Goal: Information Seeking & Learning: Learn about a topic

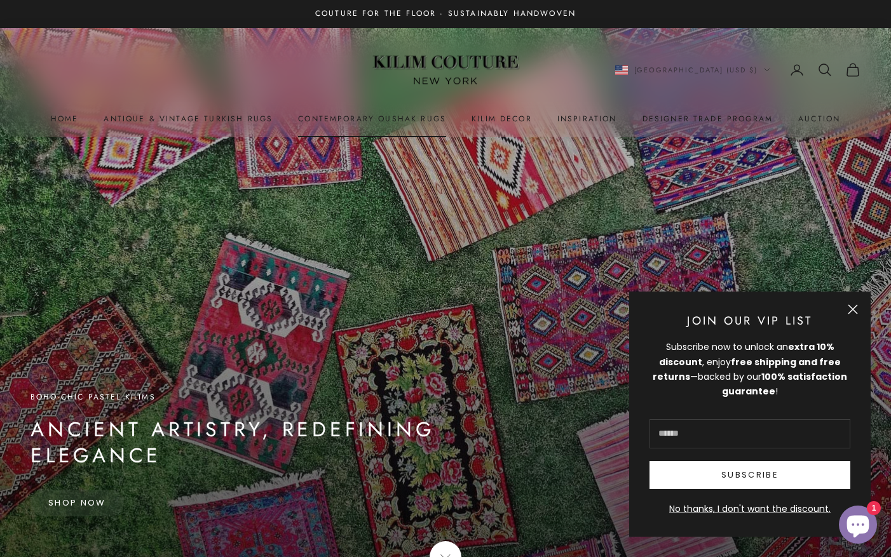
click at [407, 118] on link "Contemporary Oushak Rugs" at bounding box center [372, 119] width 148 height 13
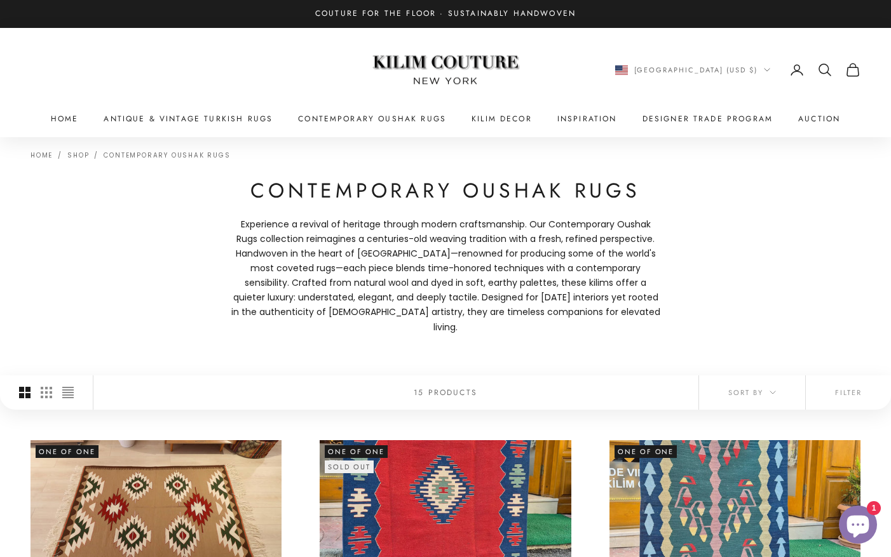
scroll to position [207, 0]
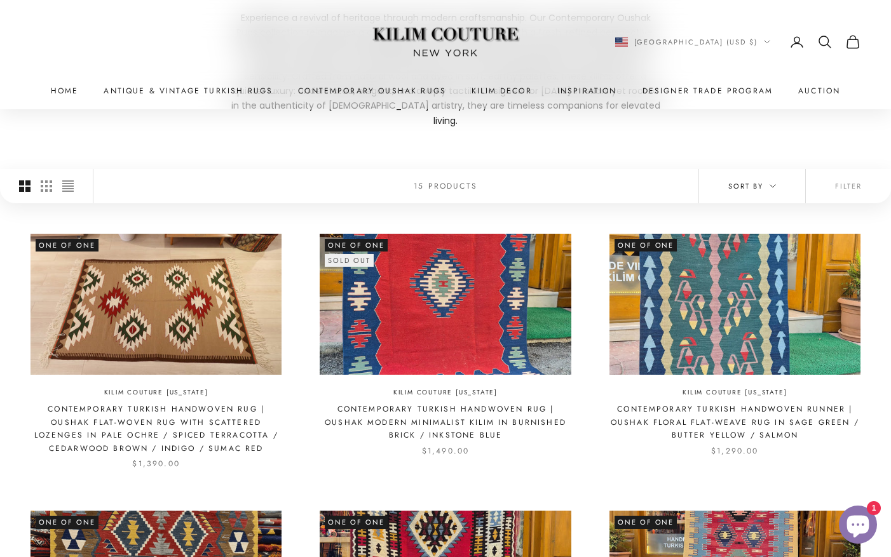
click at [754, 181] on button "Sort by" at bounding box center [752, 186] width 106 height 34
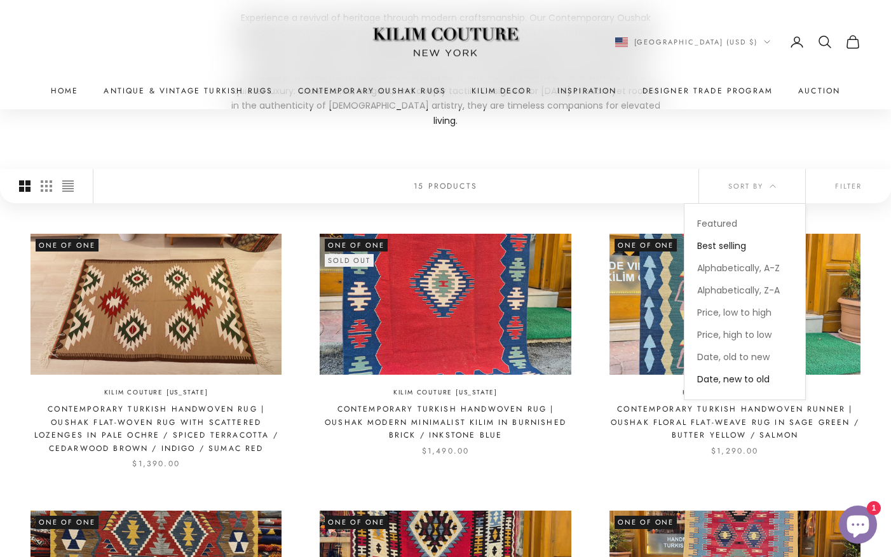
click at [723, 240] on span "Best selling" at bounding box center [721, 246] width 49 height 13
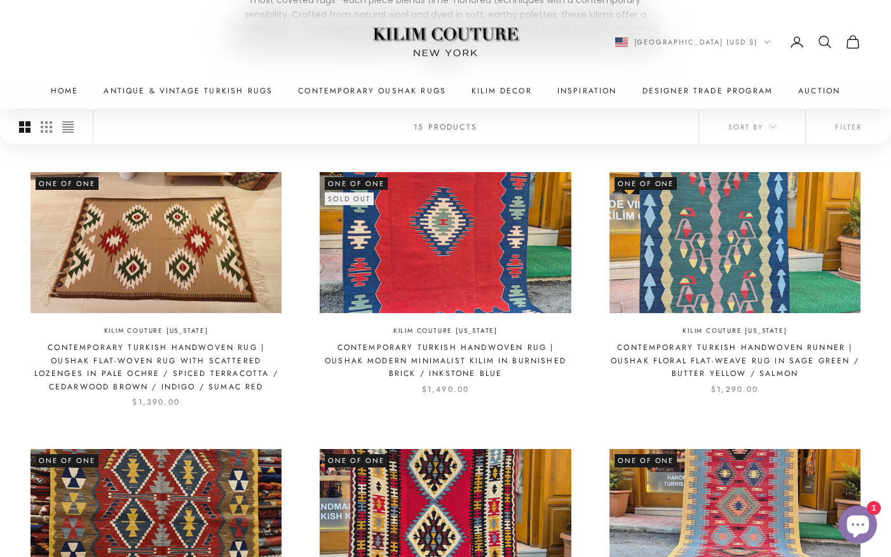
scroll to position [269, 0]
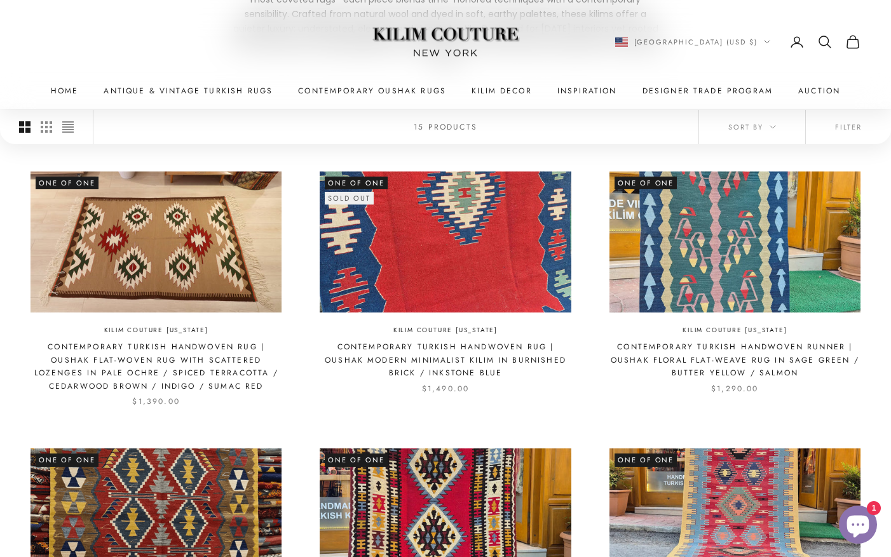
click at [466, 213] on img at bounding box center [445, 242] width 251 height 141
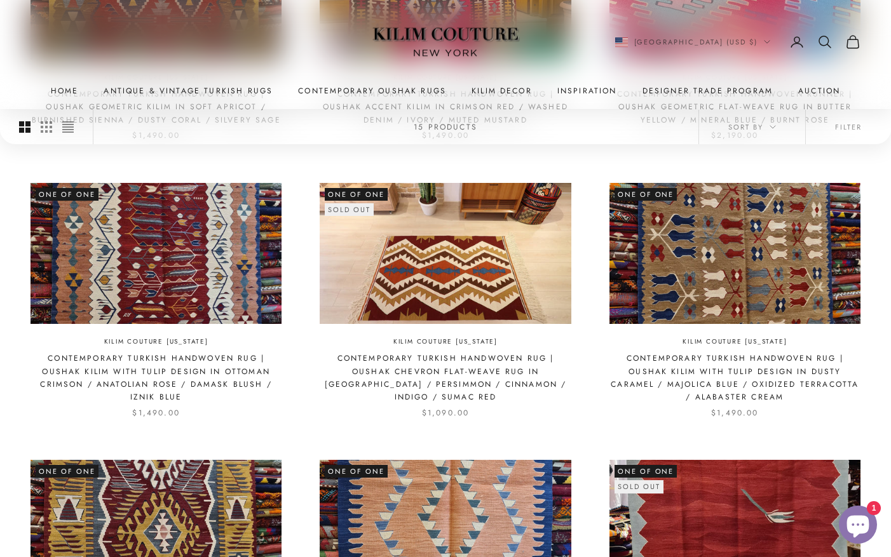
scroll to position [801, 0]
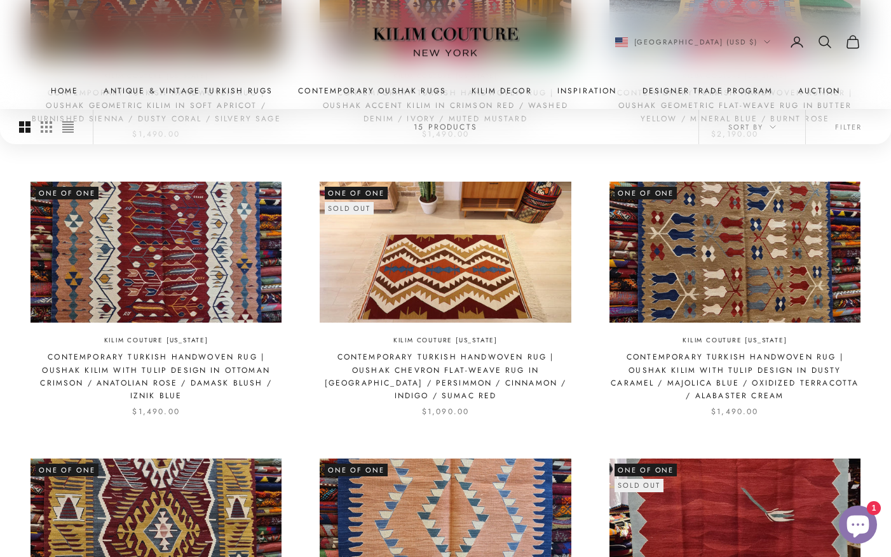
click at [208, 102] on x-header "Kilim Couture New York Navigation menu Home Antique & Vintage Turkish Rugs Cont…" at bounding box center [445, 54] width 891 height 109
click at [208, 95] on link "Antique & Vintage Turkish Rugs" at bounding box center [188, 91] width 169 height 13
